Goal: Task Accomplishment & Management: Manage account settings

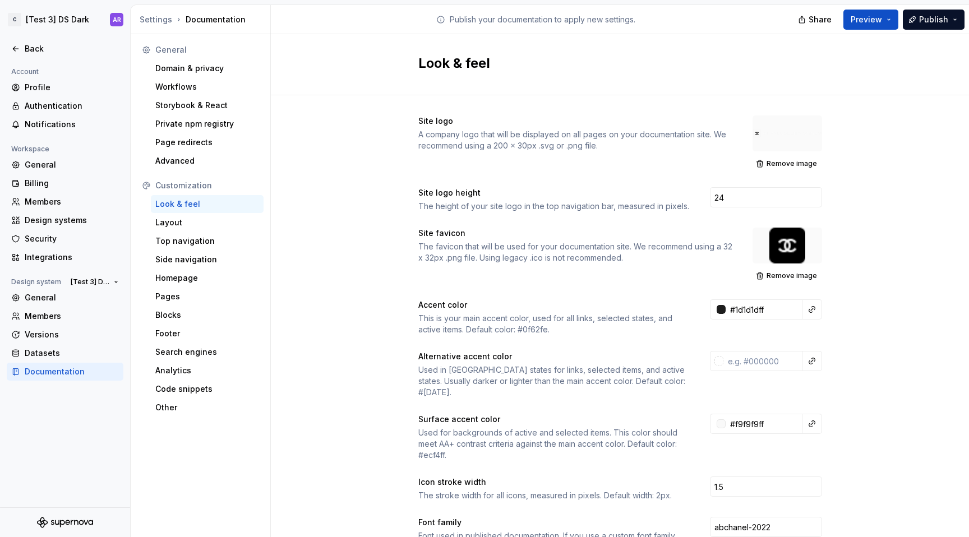
scroll to position [40, 0]
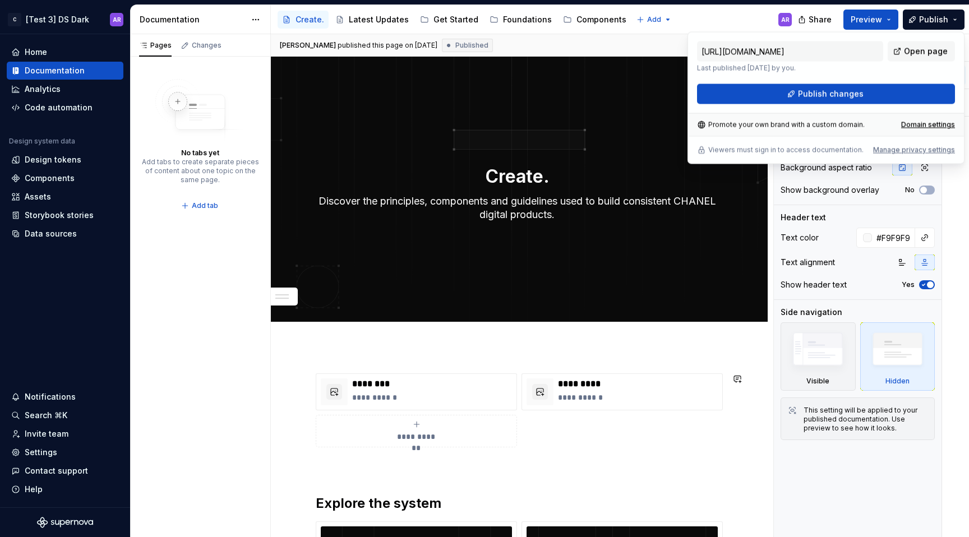
scroll to position [279, 0]
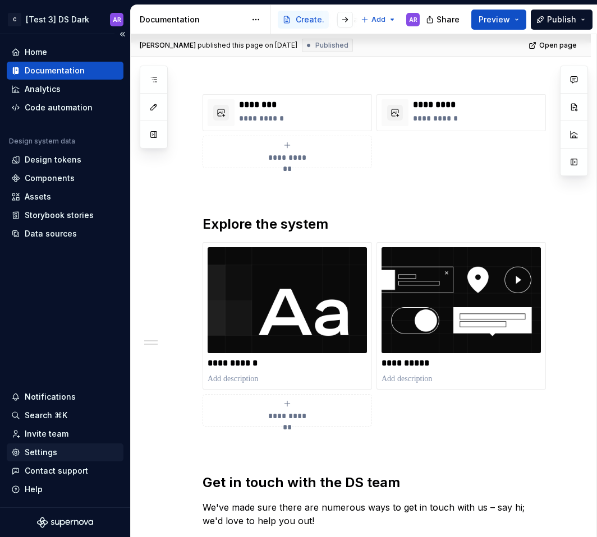
click at [58, 453] on div "Settings" at bounding box center [65, 452] width 108 height 11
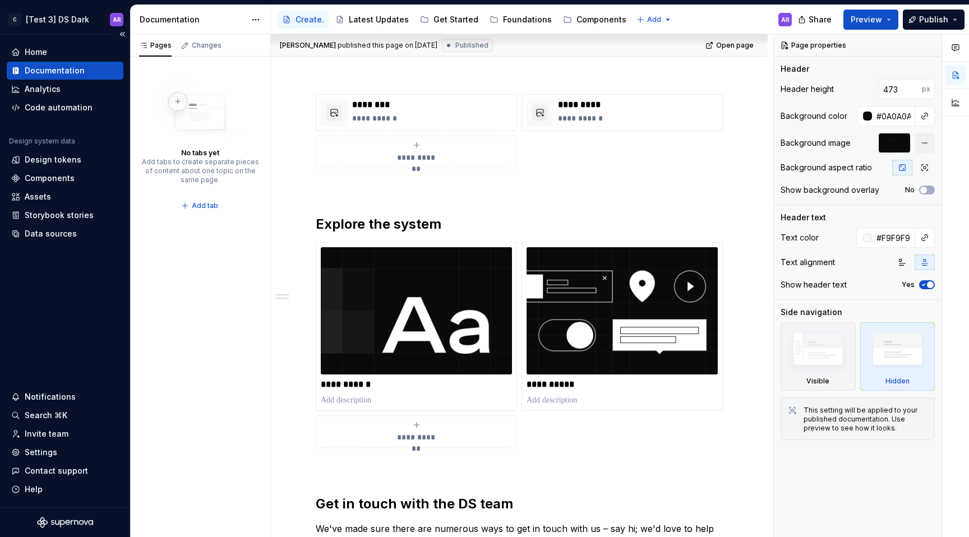
type textarea "*"
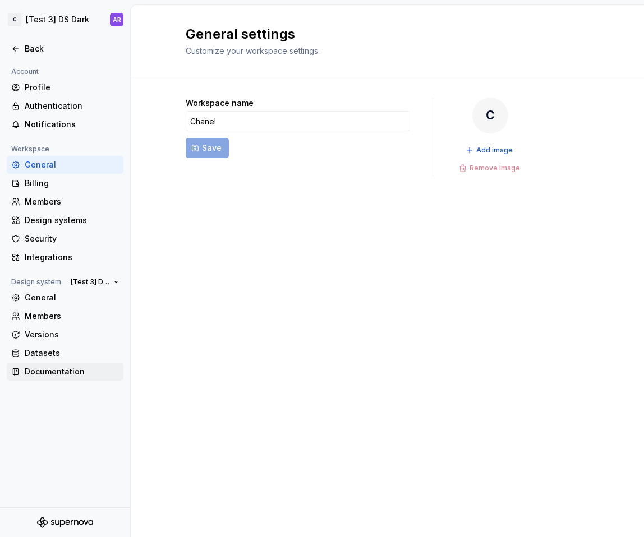
click at [27, 369] on div "Documentation" at bounding box center [72, 371] width 94 height 11
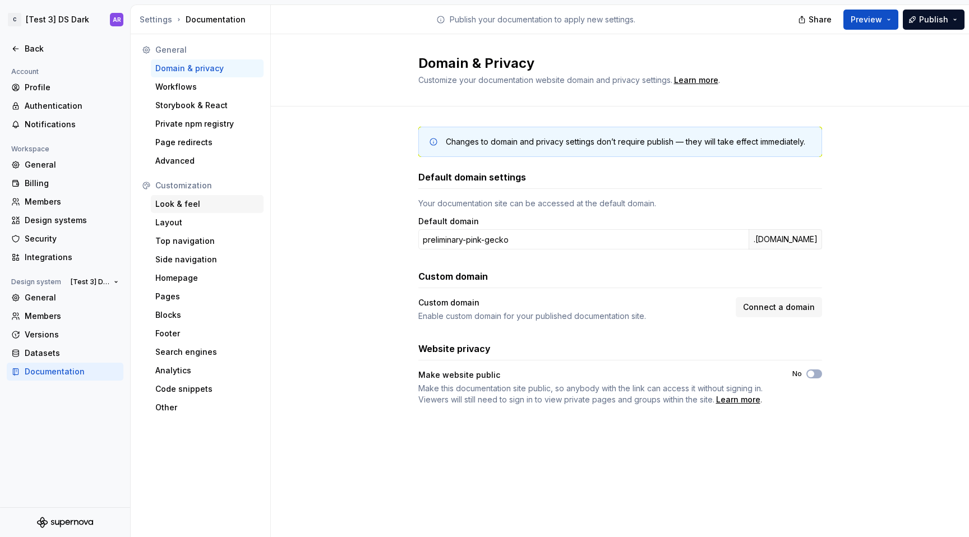
click at [184, 204] on div "Look & feel" at bounding box center [207, 204] width 104 height 11
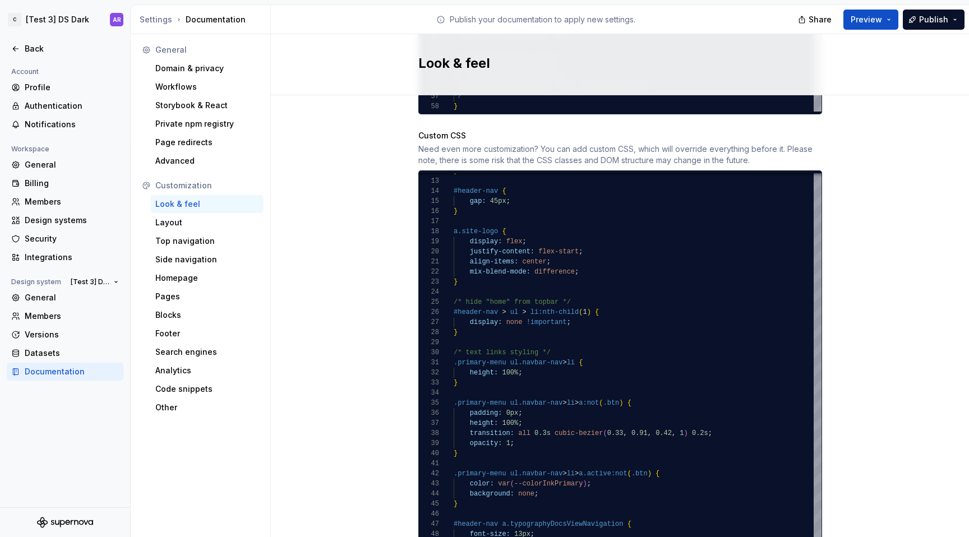
scroll to position [1086, 0]
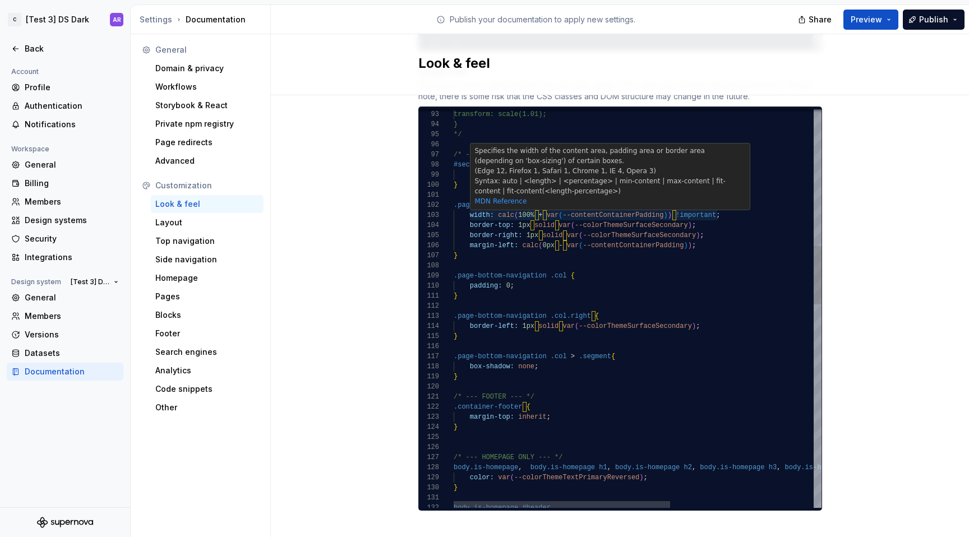
scroll to position [20, 16]
click at [464, 203] on div "/* --- SUBFOOTER LINKS --- */ #section-content-page { margin-bottom: 0 ; } .pag…" at bounding box center [760, 536] width 612 height 2713
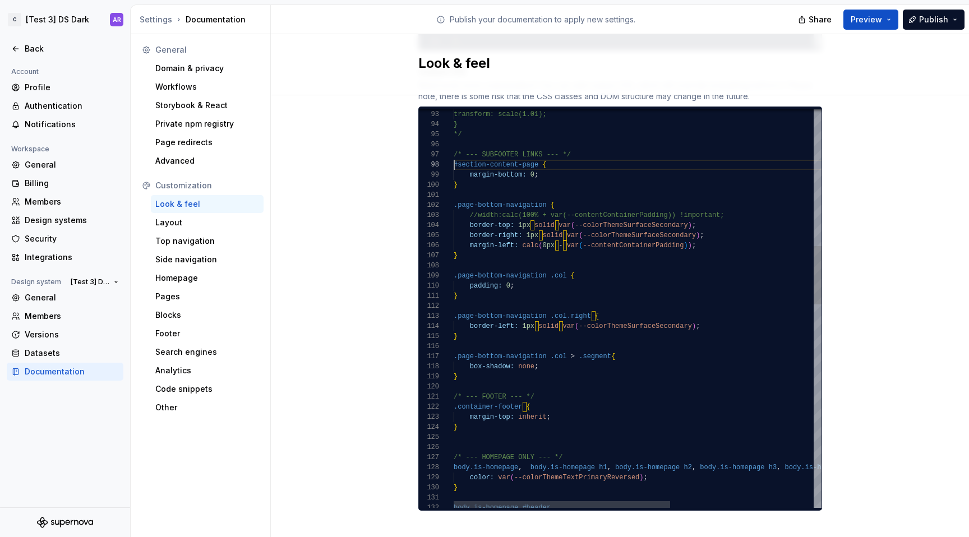
scroll to position [71, 0]
click at [454, 152] on div "/* --- SUBFOOTER LINKS --- */ #section-content-page { margin-bottom: 0 ; } .pag…" at bounding box center [760, 536] width 612 height 2713
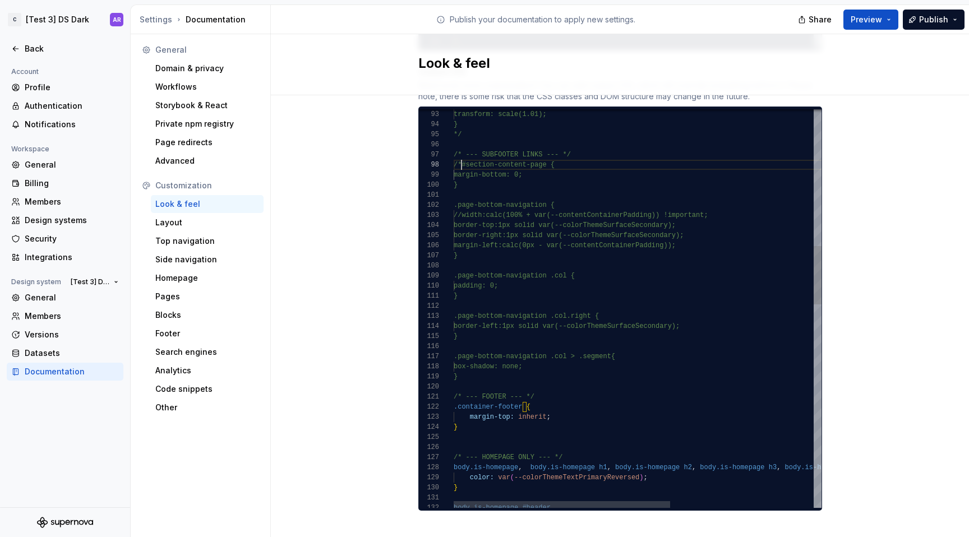
scroll to position [81, 4]
click at [465, 369] on div "/* --- SUBFOOTER LINKS --- */ /*#section-content-page { margin-bottom: 0; } .pa…" at bounding box center [760, 536] width 612 height 2713
click at [448, 402] on div at bounding box center [447, 407] width 15 height 10
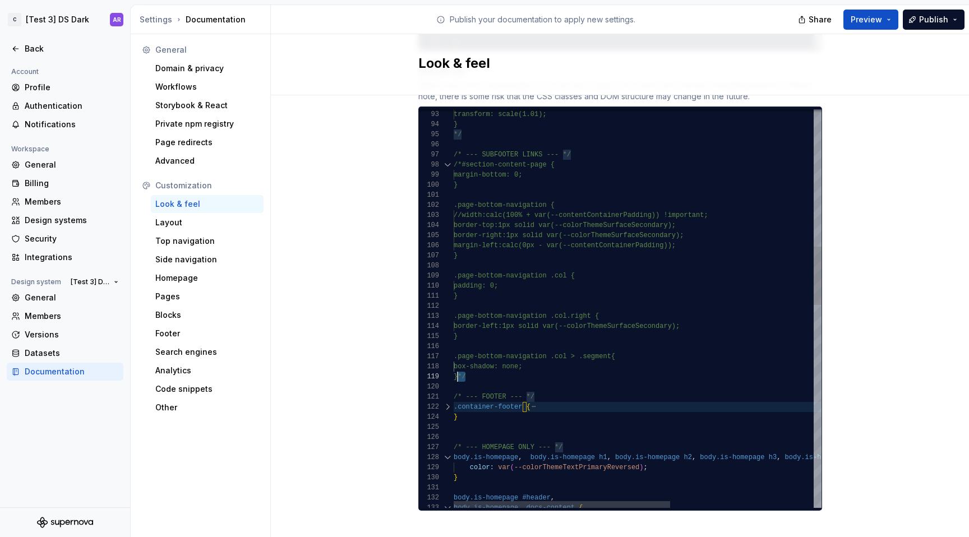
click at [442, 402] on div at bounding box center [447, 407] width 15 height 10
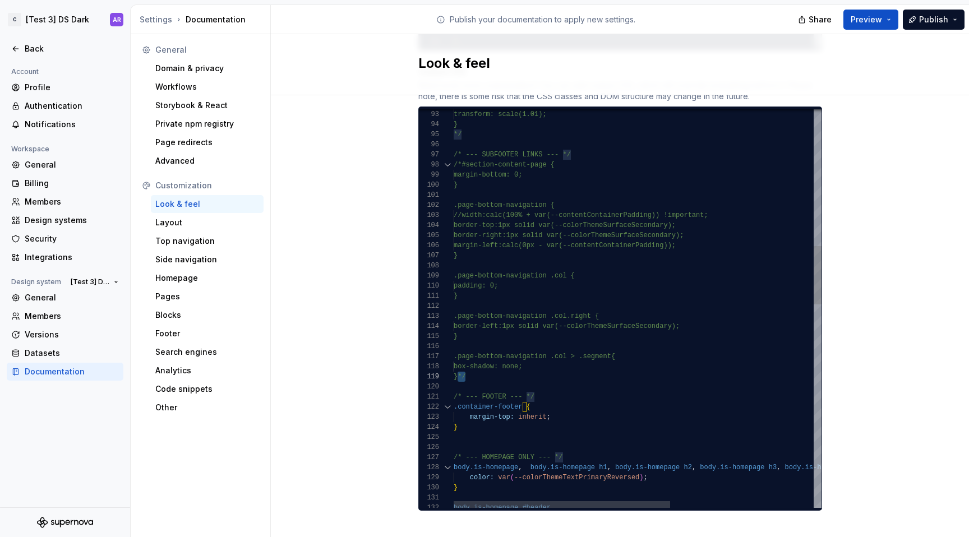
scroll to position [10, 77]
click at [549, 398] on div "transform: scale(1.01); } */ /* --- SUBFOOTER LINKS --- */ /*#section-content-p…" at bounding box center [760, 536] width 612 height 2713
click at [548, 387] on div "transform: scale(1.01); } */ /* --- SUBFOOTER LINKS --- */ /*#section-content-p…" at bounding box center [760, 536] width 612 height 2713
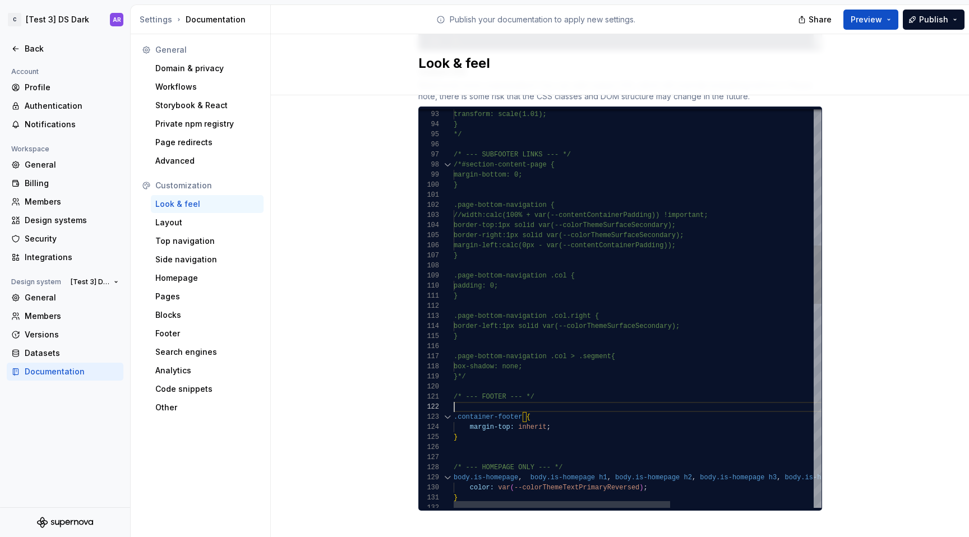
scroll to position [10, 0]
click at [523, 428] on div "transform: scale(1.01); } */ /* --- SUBFOOTER LINKS --- */ /*#section-content-p…" at bounding box center [760, 541] width 612 height 2723
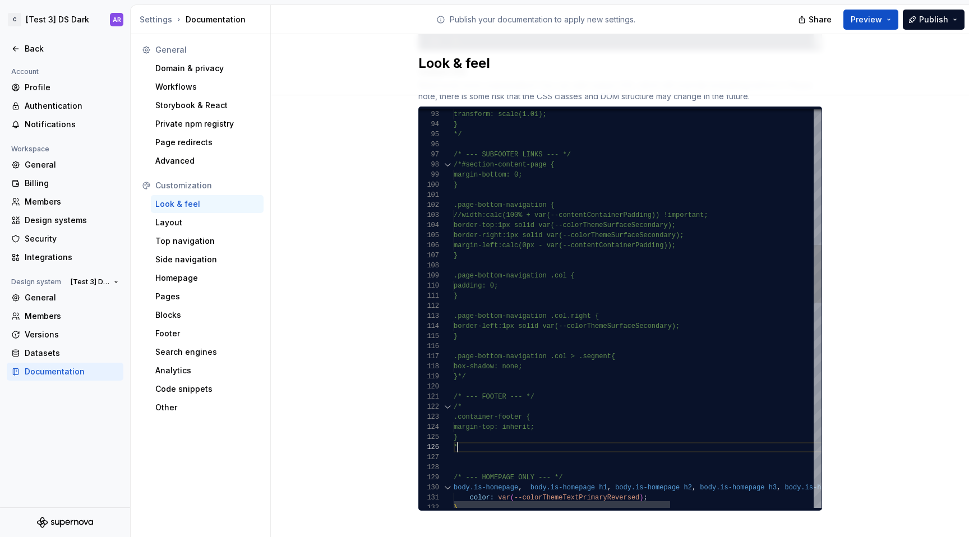
scroll to position [50, 8]
type textarea "**********"
click at [596, 25] on button "Publish" at bounding box center [934, 20] width 62 height 20
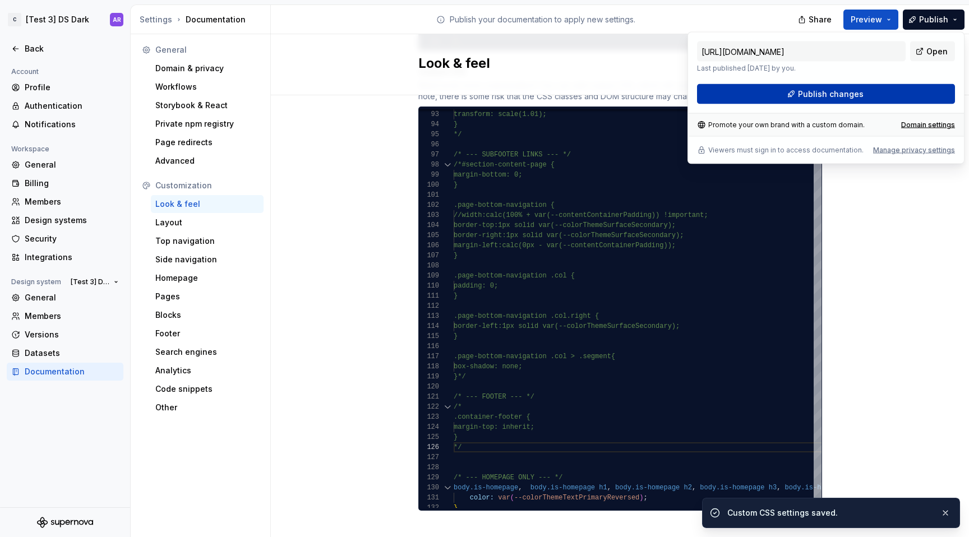
click at [596, 89] on span "Publish changes" at bounding box center [831, 94] width 66 height 11
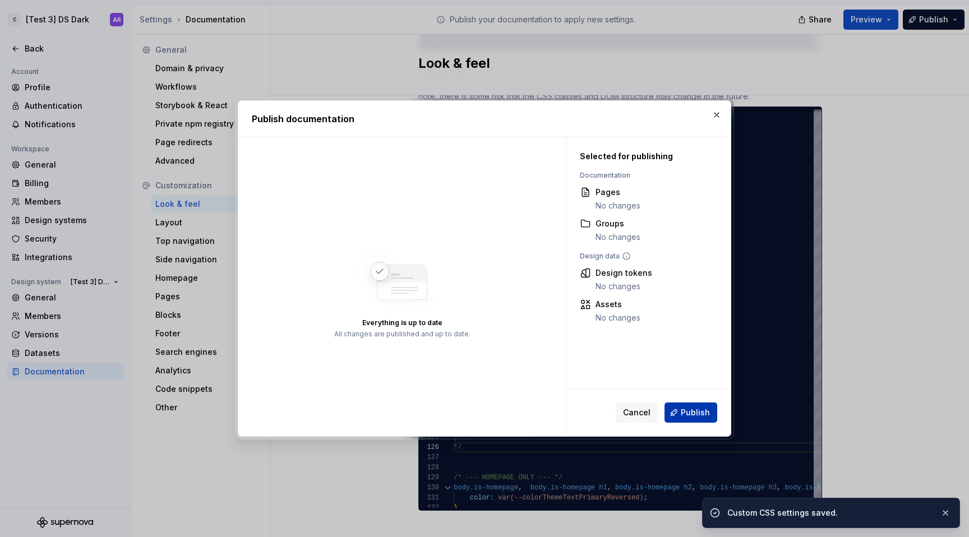
click at [596, 406] on button "Publish" at bounding box center [691, 413] width 53 height 20
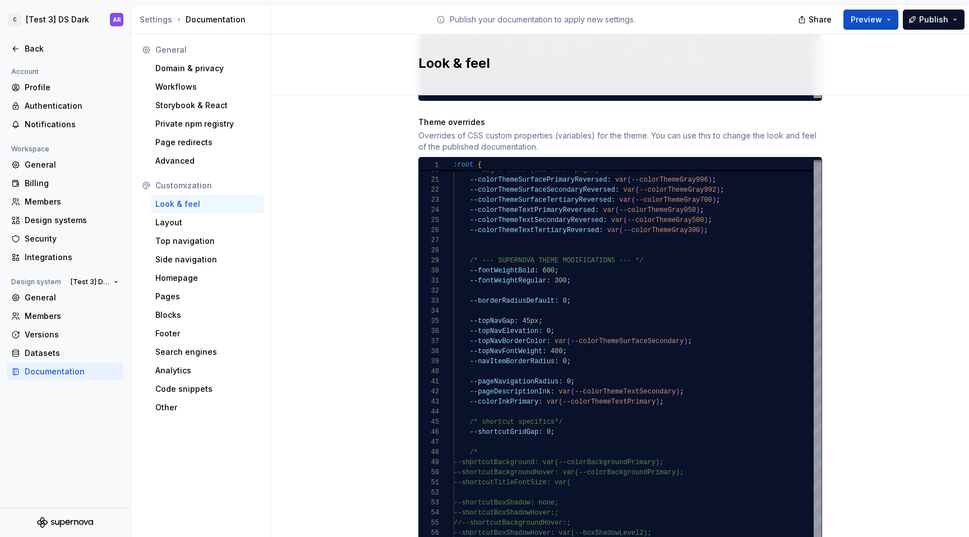
scroll to position [572, 0]
